Goal: Task Accomplishment & Management: Manage account settings

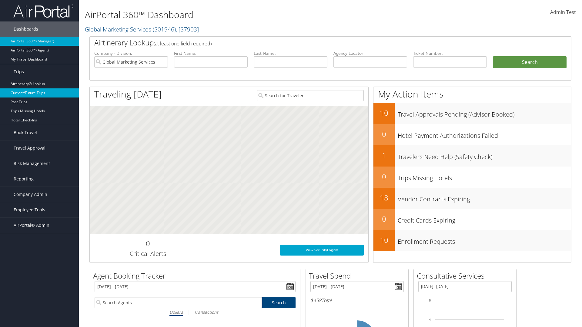
click at [39, 93] on link "Current/Future Trips" at bounding box center [39, 93] width 79 height 9
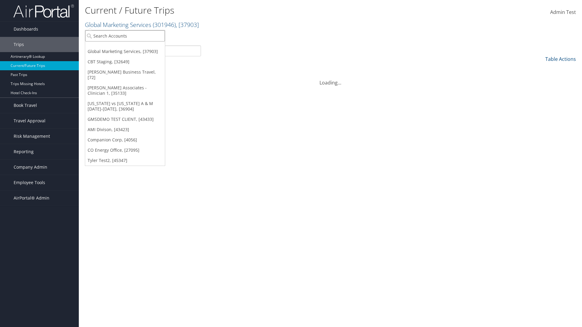
click at [125, 36] on input "search" at bounding box center [125, 35] width 80 height 11
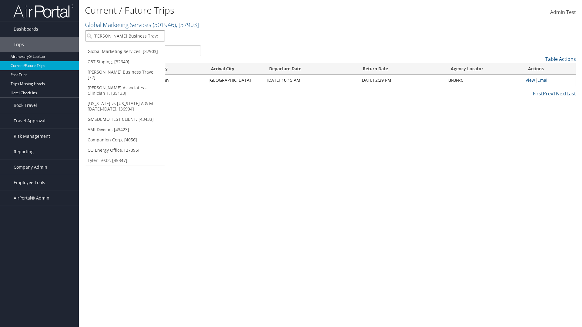
type input "[PERSON_NAME] Business Travel"
click at [133, 47] on div "Christopherson Business Travel (C10001), [72]" at bounding box center [133, 46] width 103 height 5
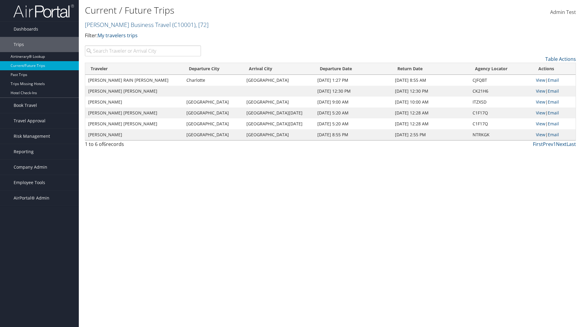
click at [143, 51] on input "search" at bounding box center [143, 50] width 116 height 11
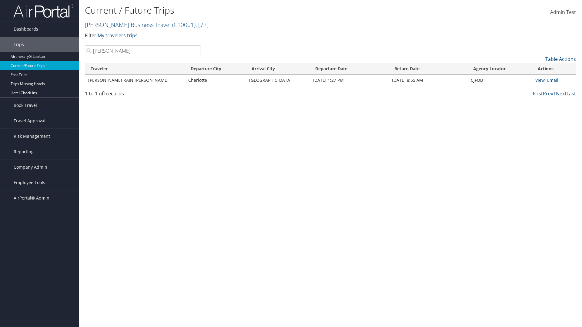
type input "TATUM"
click at [539, 80] on link "View" at bounding box center [539, 80] width 9 height 6
click at [39, 167] on span "Company Admin" at bounding box center [31, 167] width 34 height 15
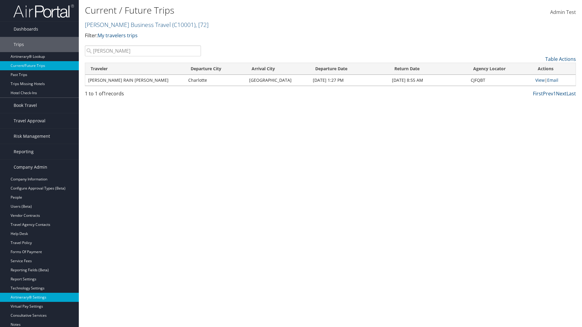
click at [39, 293] on link "Airtinerary® Settings" at bounding box center [39, 297] width 79 height 9
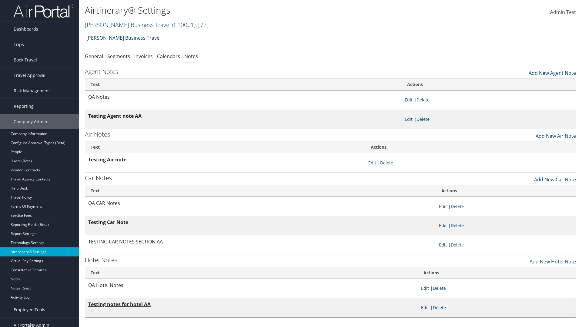
click at [552, 72] on link "Add New Agent Note" at bounding box center [552, 71] width 47 height 10
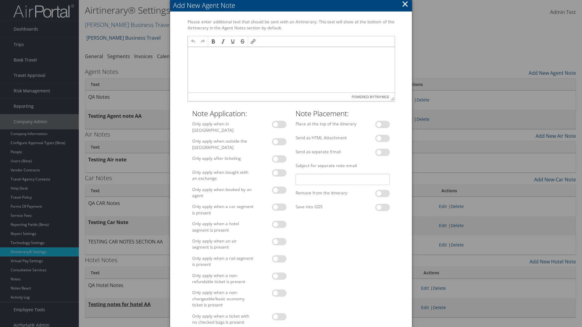
click at [291, 52] on p at bounding box center [291, 52] width 202 height 5
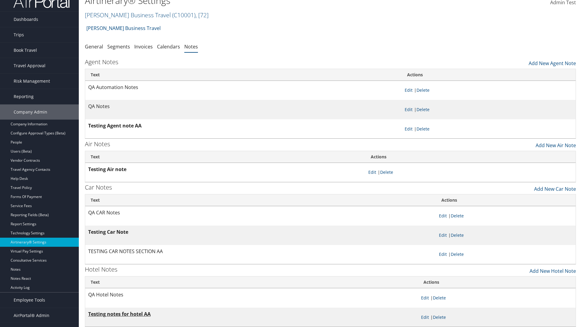
scroll to position [10, 0]
click at [424, 90] on link "Delete" at bounding box center [423, 90] width 13 height 6
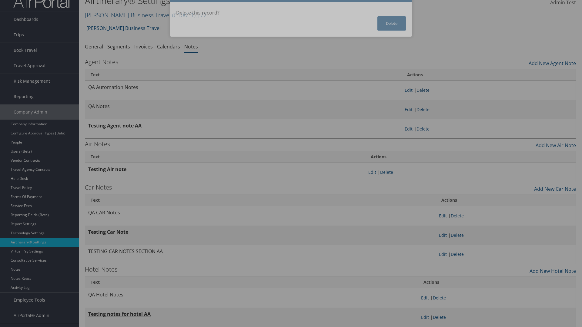
scroll to position [0, 0]
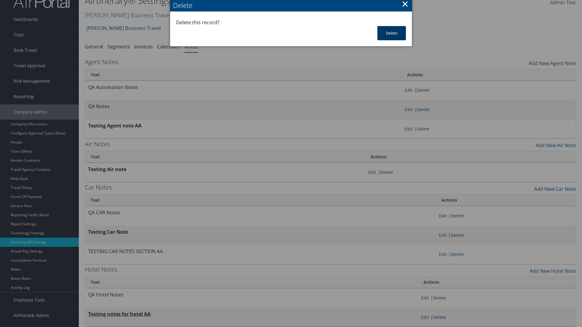
click at [392, 33] on button "Delete" at bounding box center [391, 33] width 28 height 14
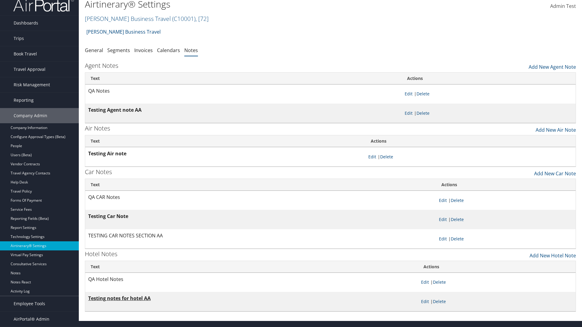
scroll to position [6, 0]
